Goal: Transaction & Acquisition: Book appointment/travel/reservation

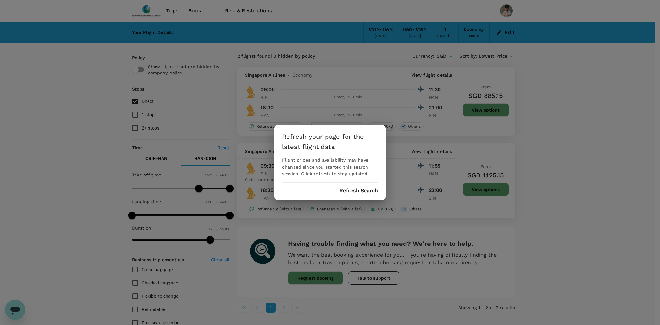
click at [363, 188] on button "Refresh Search" at bounding box center [358, 191] width 38 height 6
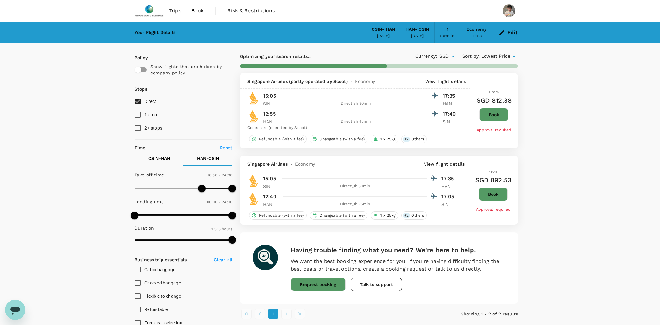
type input "1000"
checkbox input "false"
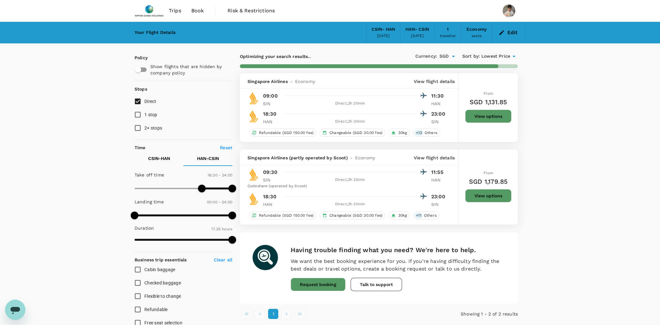
type input "1055"
checkbox input "true"
checkbox input "false"
checkbox input "true"
checkbox input "false"
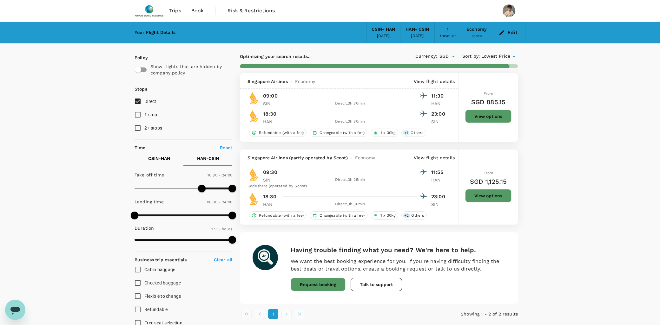
checkbox input "true"
checkbox input "false"
checkbox input "true"
